Goal: Transaction & Acquisition: Purchase product/service

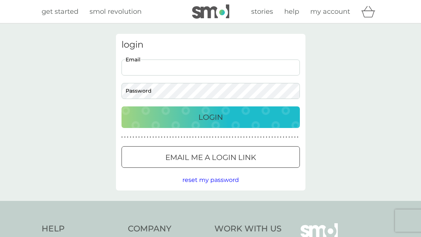
type input "[EMAIL_ADDRESS][DOMAIN_NAME]"
click at [210, 117] on button "Login" at bounding box center [210, 117] width 178 height 22
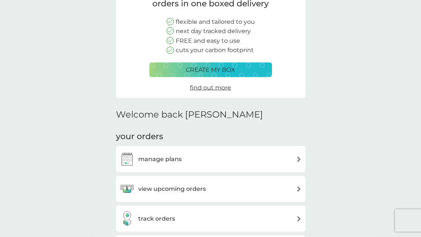
scroll to position [81, 0]
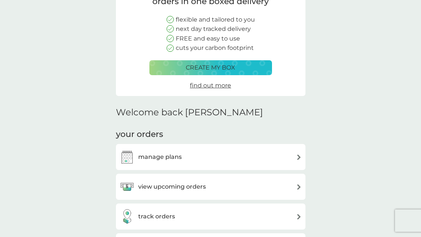
click at [296, 154] on img at bounding box center [299, 157] width 6 height 6
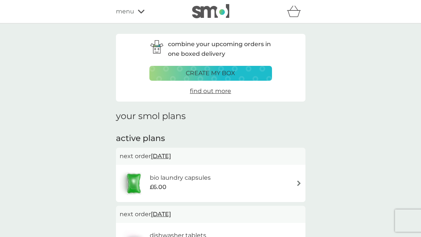
click at [290, 182] on div "bio laundry capsules £6.00" at bounding box center [211, 183] width 182 height 26
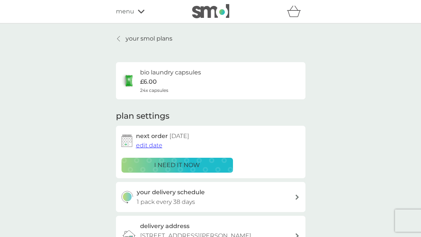
click at [175, 162] on p "i need it now" at bounding box center [177, 165] width 46 height 10
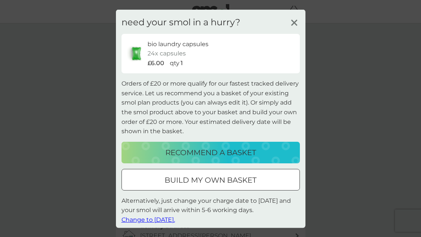
click at [242, 158] on p "recommend a basket" at bounding box center [210, 152] width 91 height 12
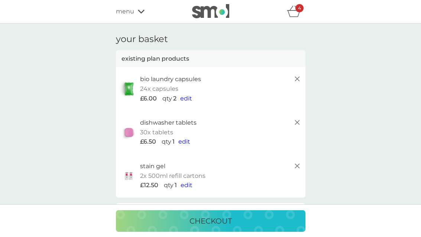
click at [185, 182] on span "edit" at bounding box center [186, 184] width 12 height 7
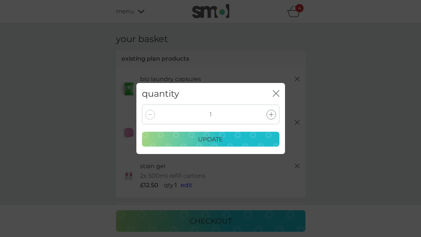
click at [150, 119] on div at bounding box center [150, 115] width 10 height 10
click at [158, 123] on div "1" at bounding box center [210, 114] width 137 height 20
click at [154, 119] on div at bounding box center [150, 115] width 10 height 10
click at [270, 105] on div "quantity close" at bounding box center [210, 94] width 149 height 22
click at [231, 144] on div "update" at bounding box center [211, 139] width 128 height 10
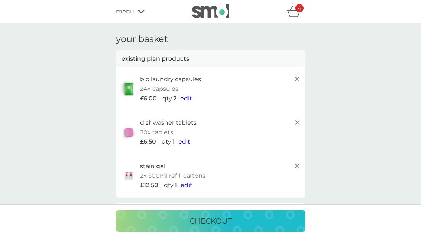
click at [294, 163] on icon at bounding box center [297, 165] width 9 height 9
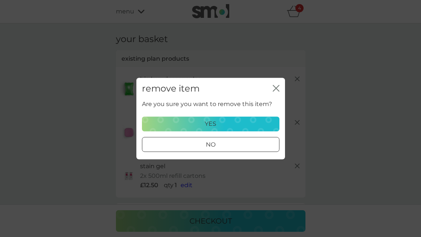
click at [224, 128] on div "yes" at bounding box center [211, 124] width 128 height 10
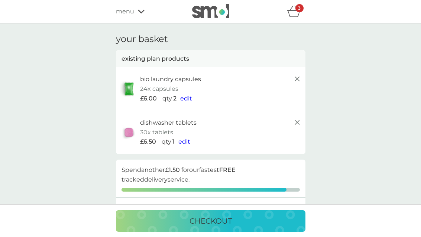
click at [185, 96] on span "edit" at bounding box center [186, 98] width 12 height 7
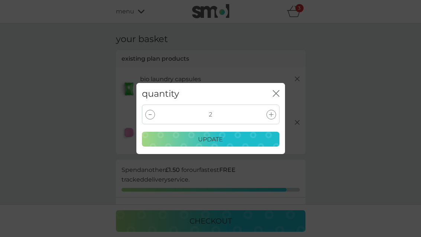
click at [270, 119] on div at bounding box center [271, 115] width 10 height 10
click at [232, 144] on div "update" at bounding box center [211, 139] width 128 height 10
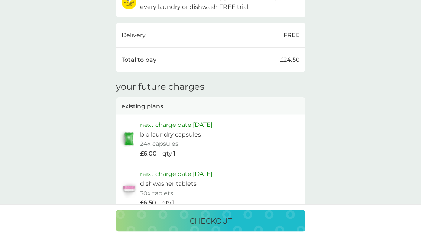
scroll to position [280, 0]
click at [225, 227] on p "checkout" at bounding box center [210, 221] width 42 height 12
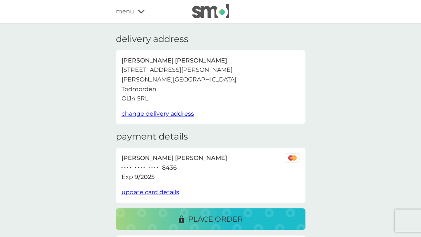
click at [150, 188] on span "update card details" at bounding box center [150, 191] width 58 height 7
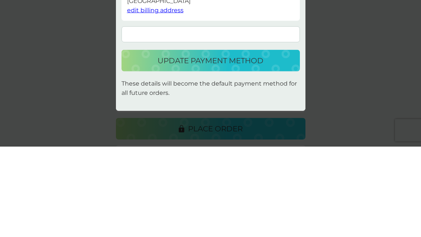
click at [228, 140] on button "update payment method" at bounding box center [210, 151] width 178 height 22
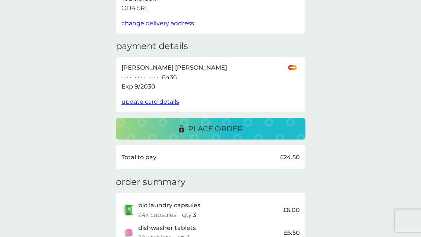
click at [214, 123] on p "place order" at bounding box center [215, 129] width 55 height 12
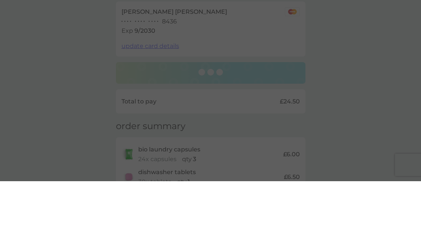
scroll to position [146, 0]
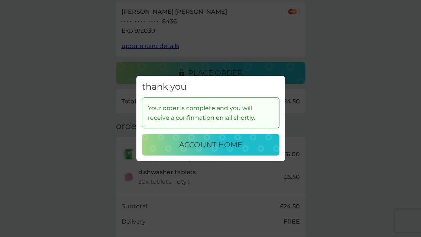
click at [220, 150] on p "account home" at bounding box center [210, 145] width 63 height 12
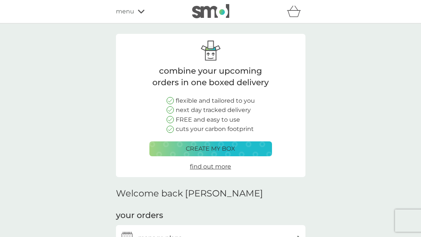
click at [287, 14] on icon "basket" at bounding box center [294, 12] width 14 height 12
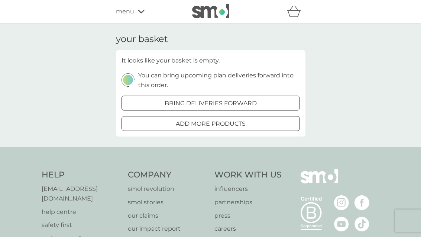
click at [351, 62] on div "your basket It looks like your basket is empty. You can bring upcoming plan del…" at bounding box center [210, 84] width 421 height 123
click at [138, 14] on div "menu" at bounding box center [147, 12] width 63 height 10
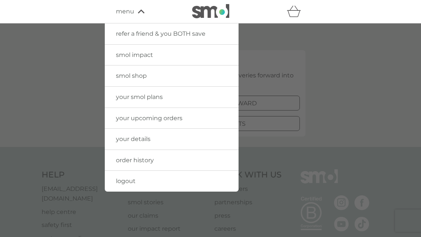
click at [144, 181] on link "logout" at bounding box center [172, 180] width 134 height 21
